Goal: Find specific page/section: Find specific page/section

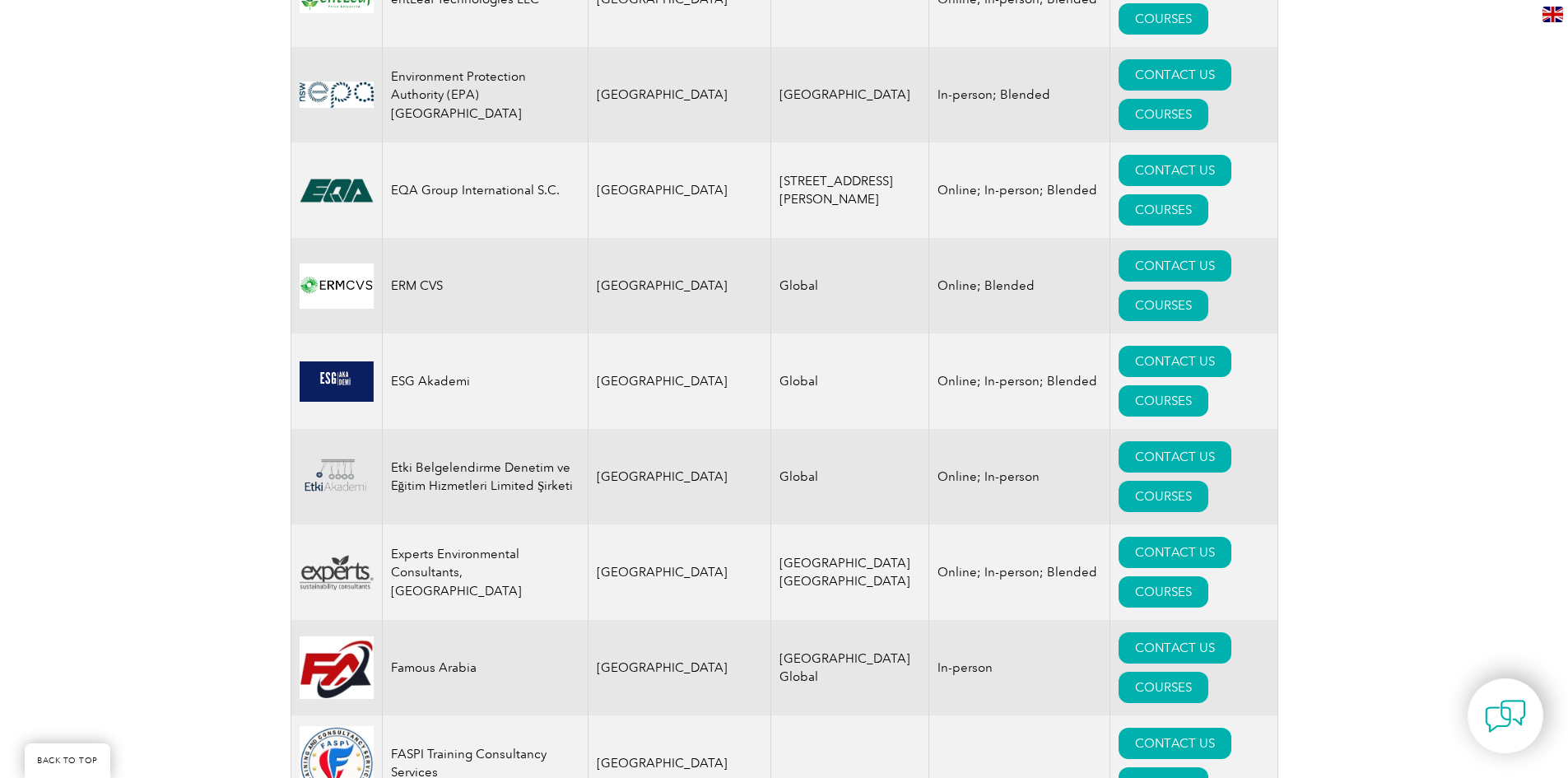
scroll to position [8401, 0]
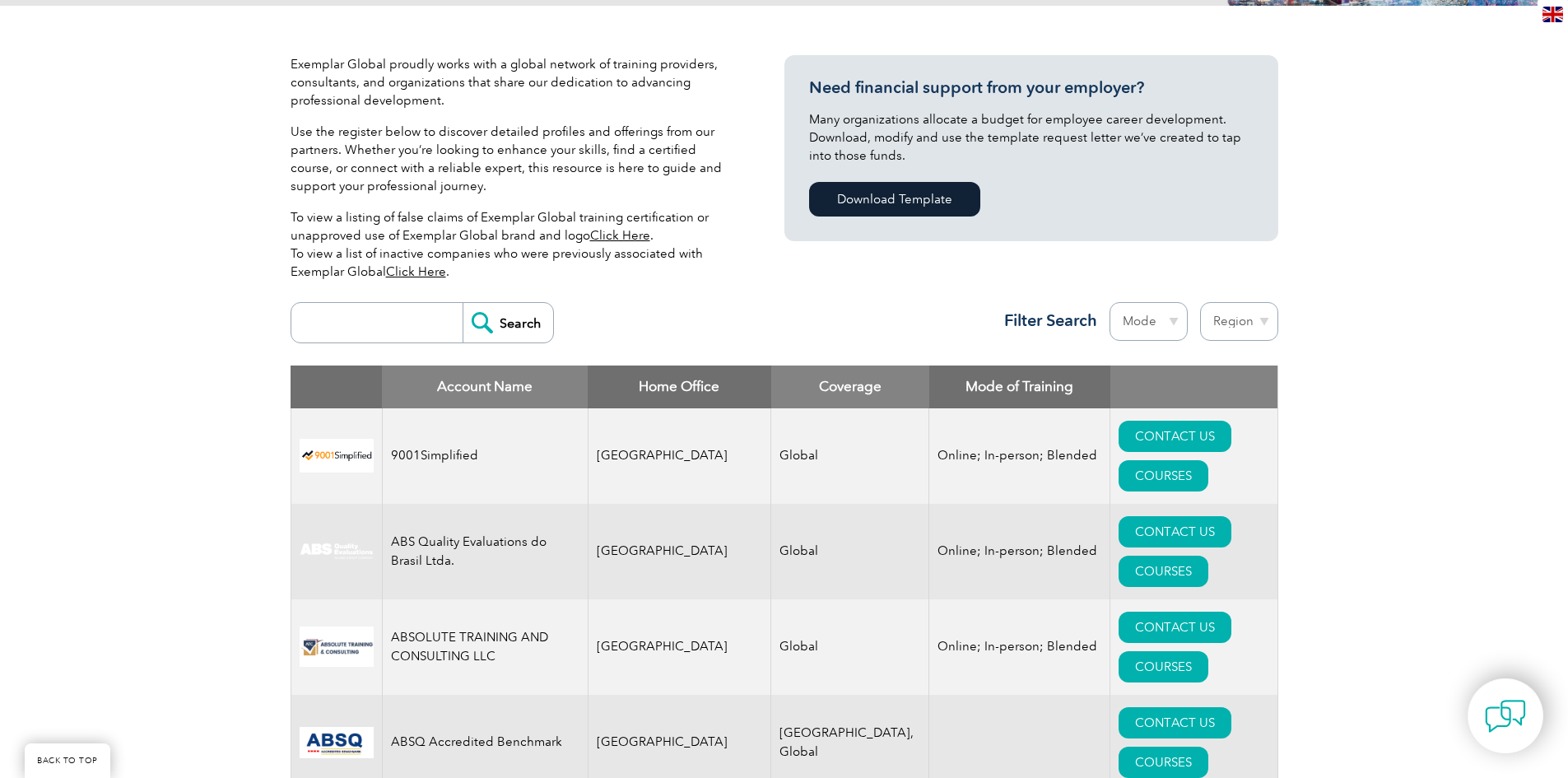
scroll to position [330, 0]
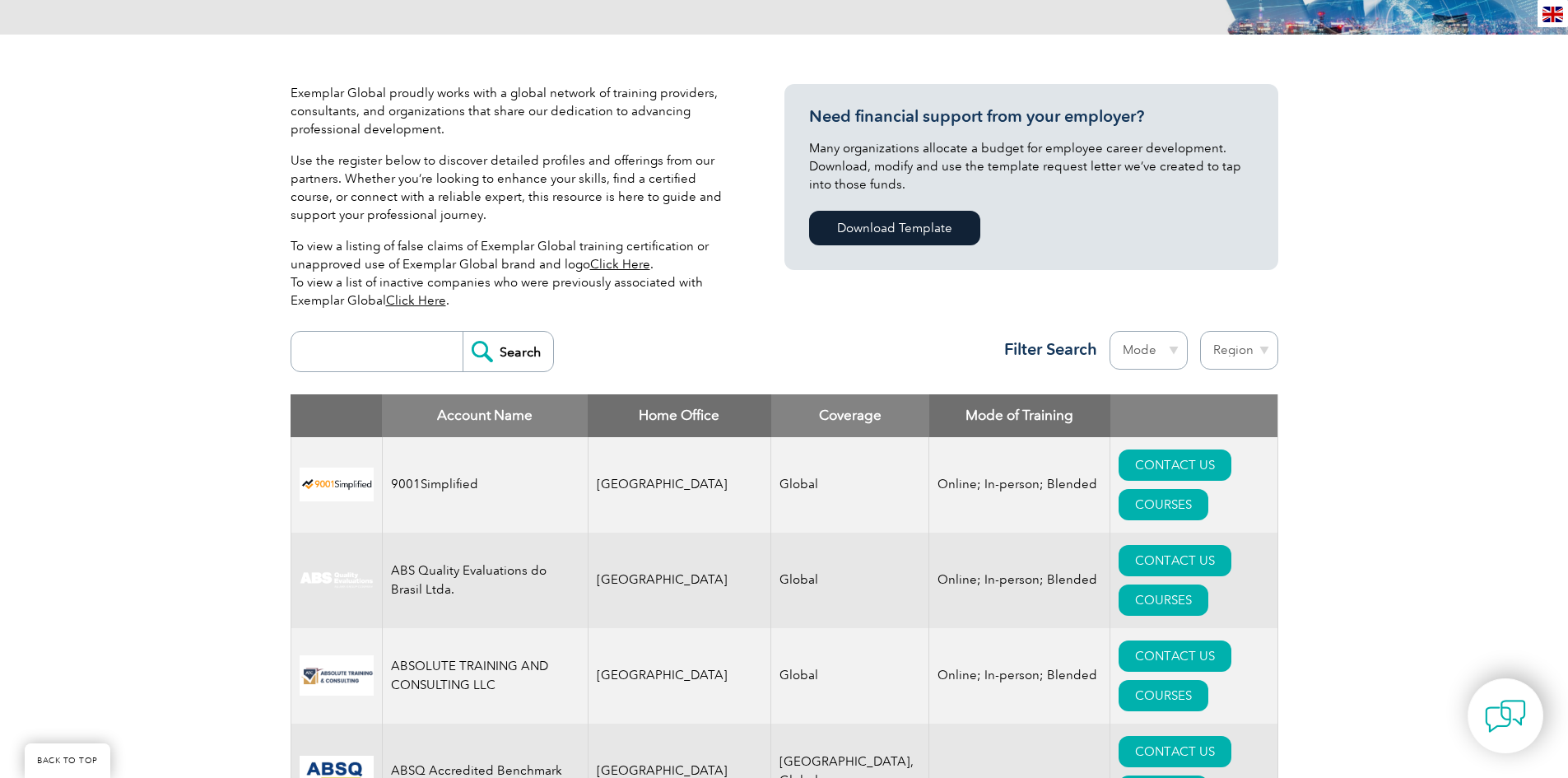
click at [414, 379] on div "Search Region [GEOGRAPHIC_DATA] [GEOGRAPHIC_DATA] [GEOGRAPHIC_DATA] [GEOGRAPHIC…" at bounding box center [784, 359] width 988 height 71
click at [399, 357] on input "search" at bounding box center [381, 351] width 163 height 39
type input "IHCC"
click at [463, 331] on input "Search" at bounding box center [507, 351] width 90 height 39
